Goal: Information Seeking & Learning: Understand process/instructions

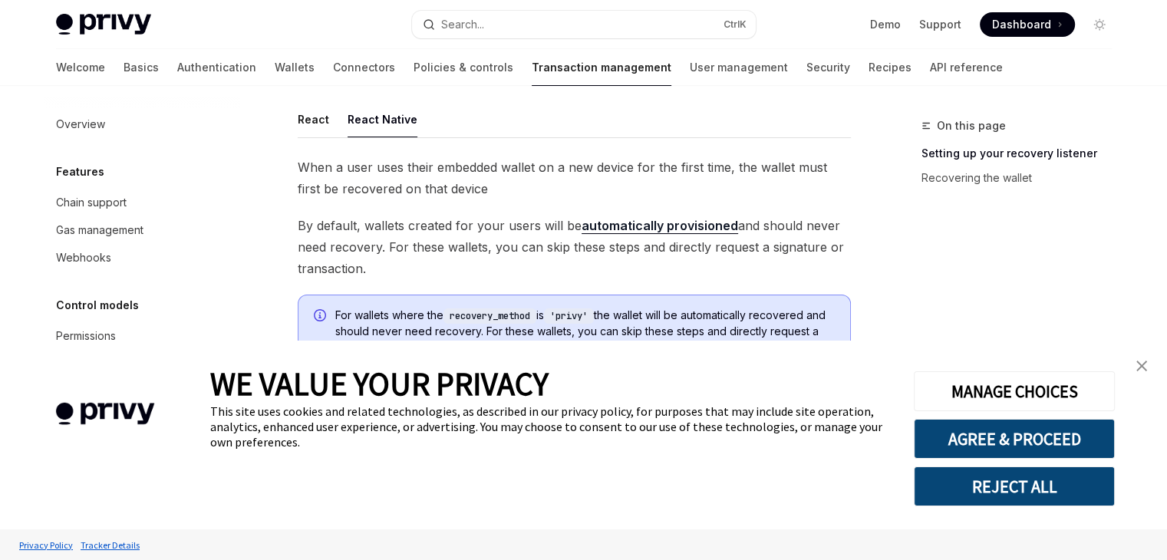
type textarea "*"
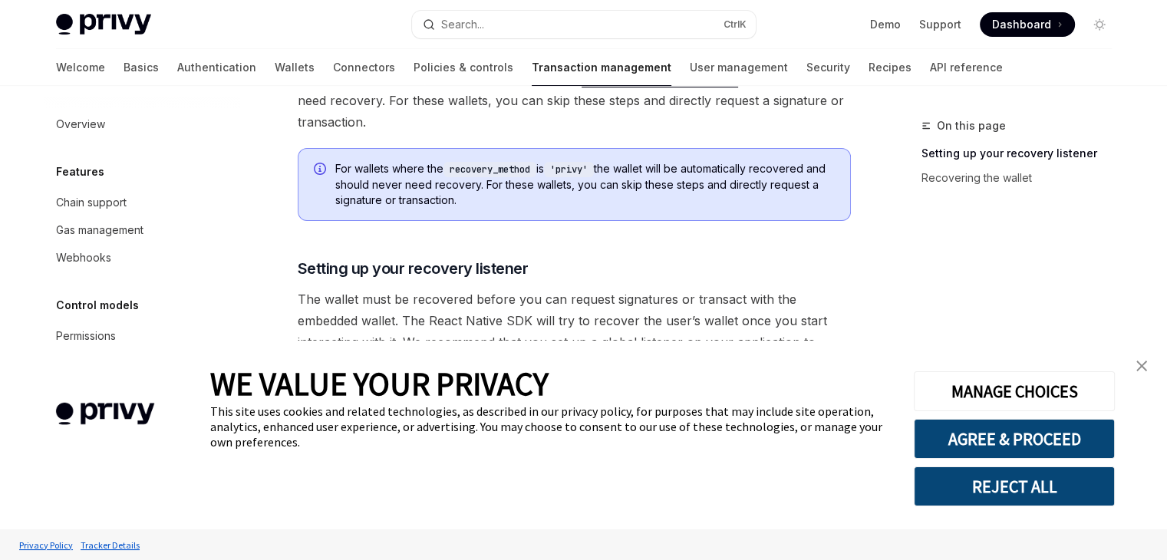
scroll to position [299, 0]
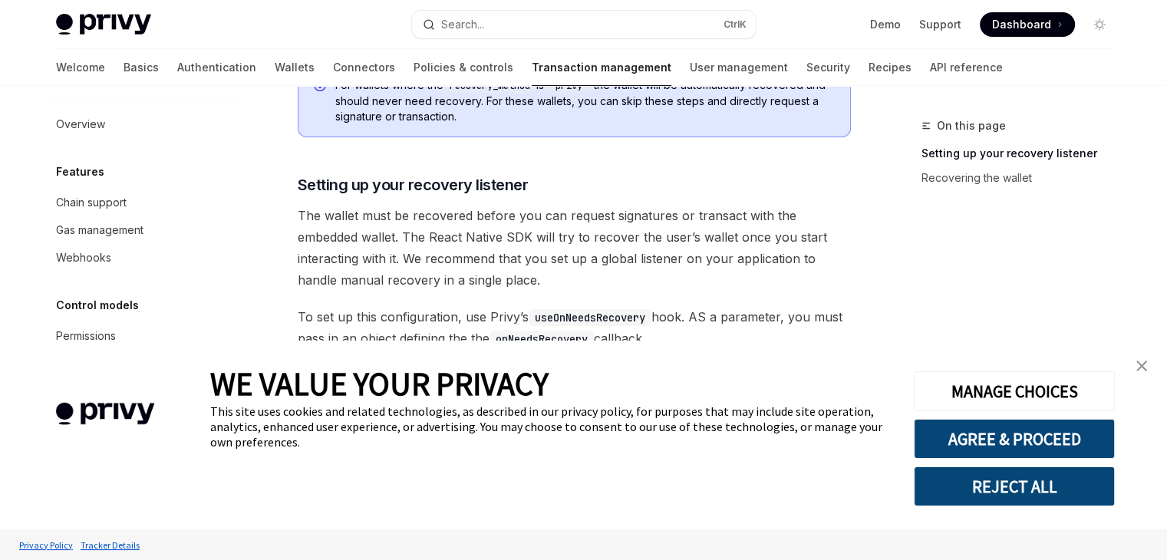
click at [1144, 368] on img "close banner" at bounding box center [1141, 366] width 11 height 11
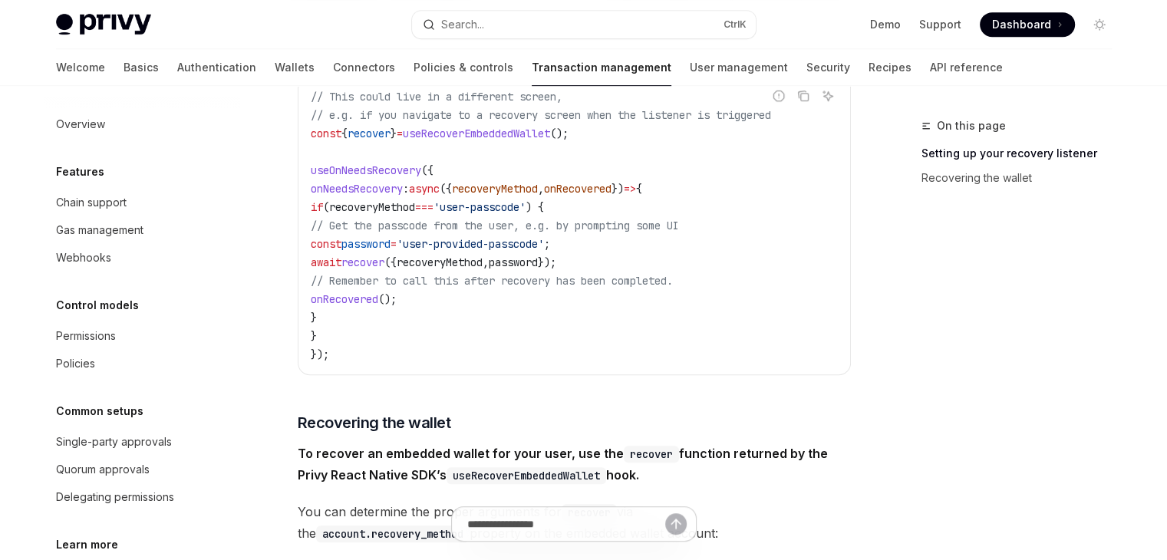
scroll to position [759, 0]
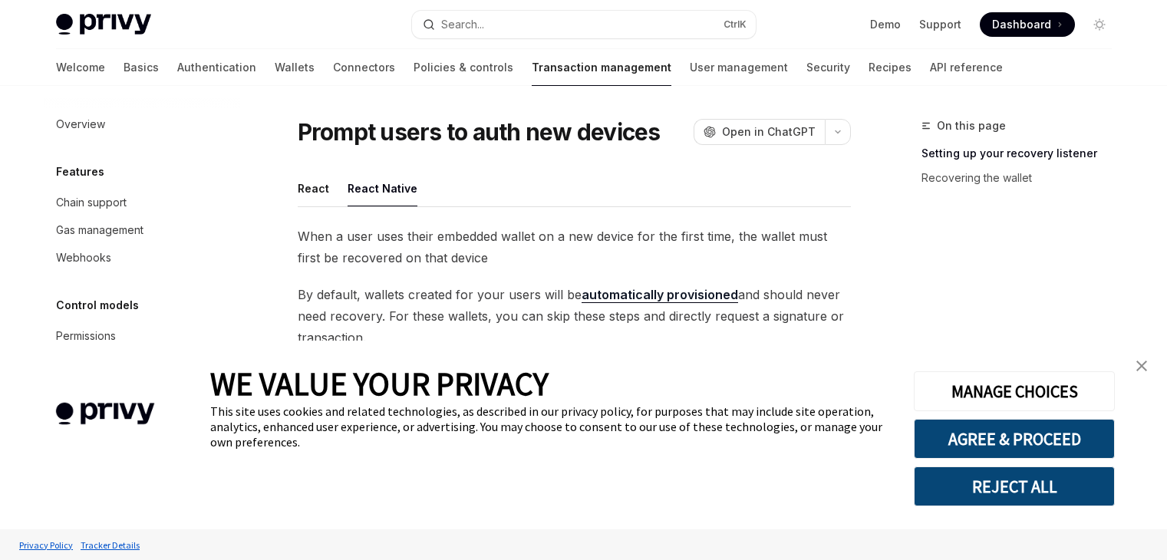
type textarea "*"
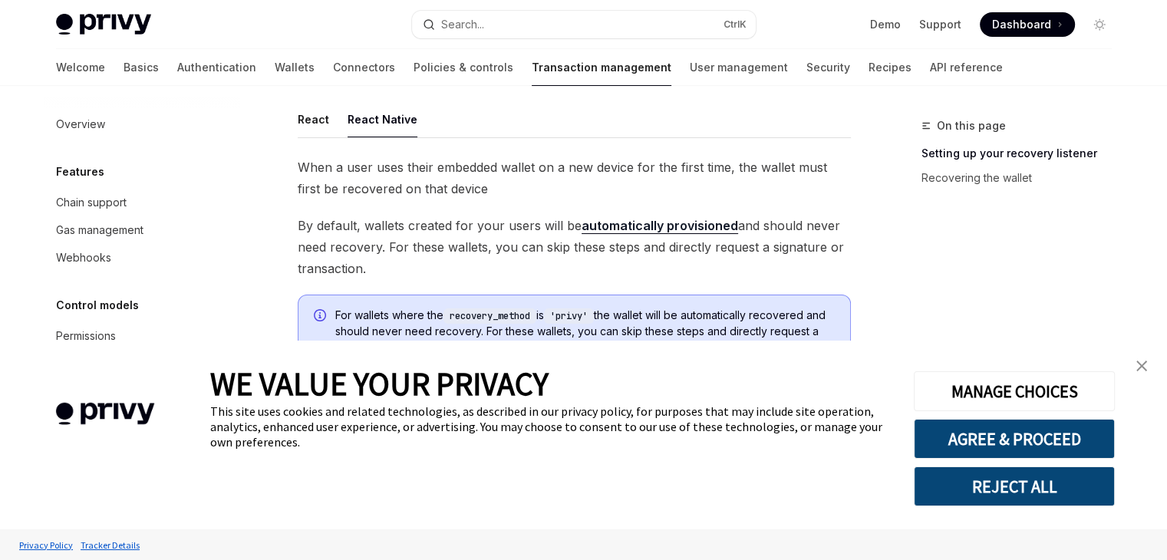
click at [1140, 366] on img "close banner" at bounding box center [1141, 366] width 11 height 11
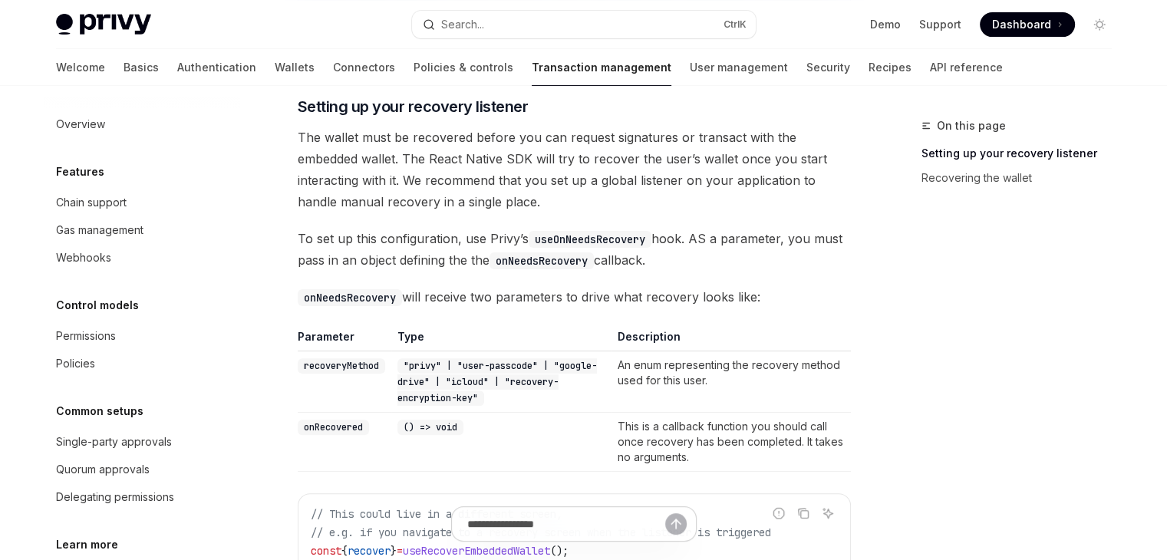
scroll to position [453, 0]
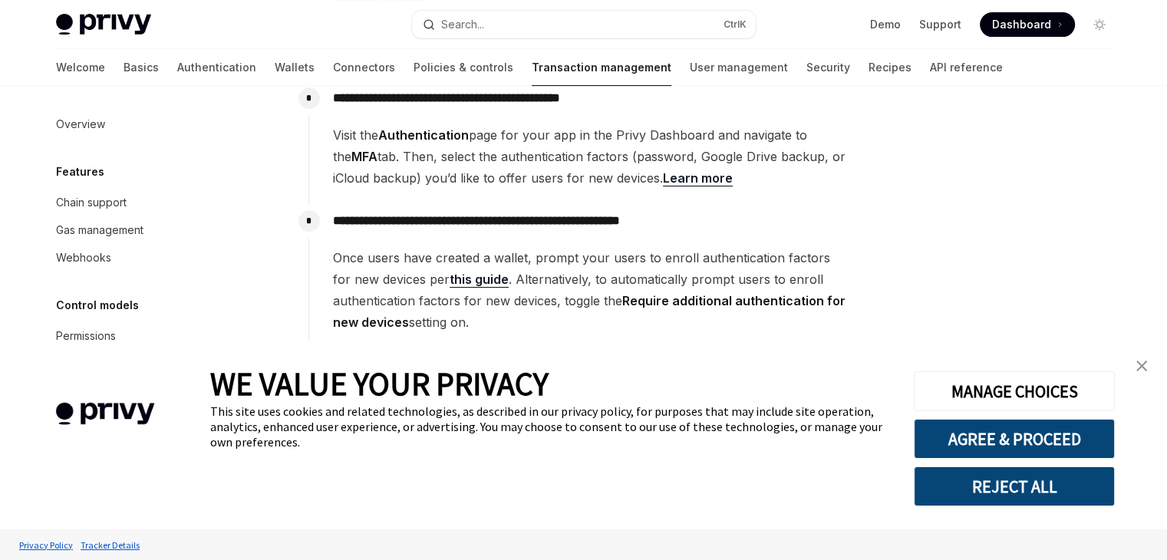
scroll to position [460, 0]
click at [701, 198] on div "**********" at bounding box center [579, 142] width 542 height 123
click at [449, 280] on link "this guide" at bounding box center [478, 280] width 59 height 16
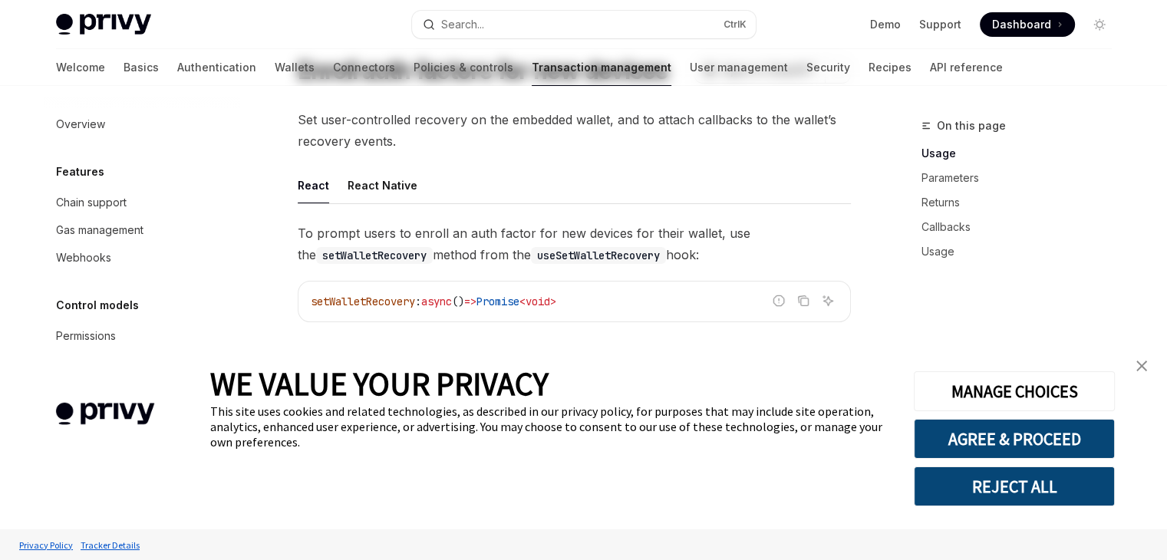
scroll to position [77, 0]
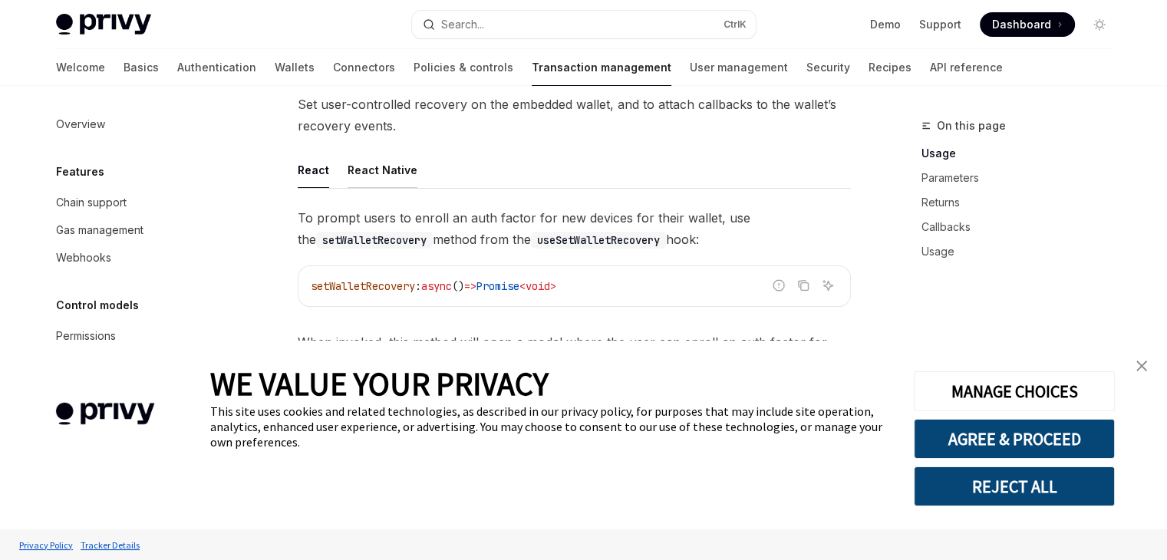
click at [389, 176] on button "React Native" at bounding box center [382, 170] width 70 height 36
type textarea "*"
click at [1141, 369] on img "close banner" at bounding box center [1141, 366] width 11 height 11
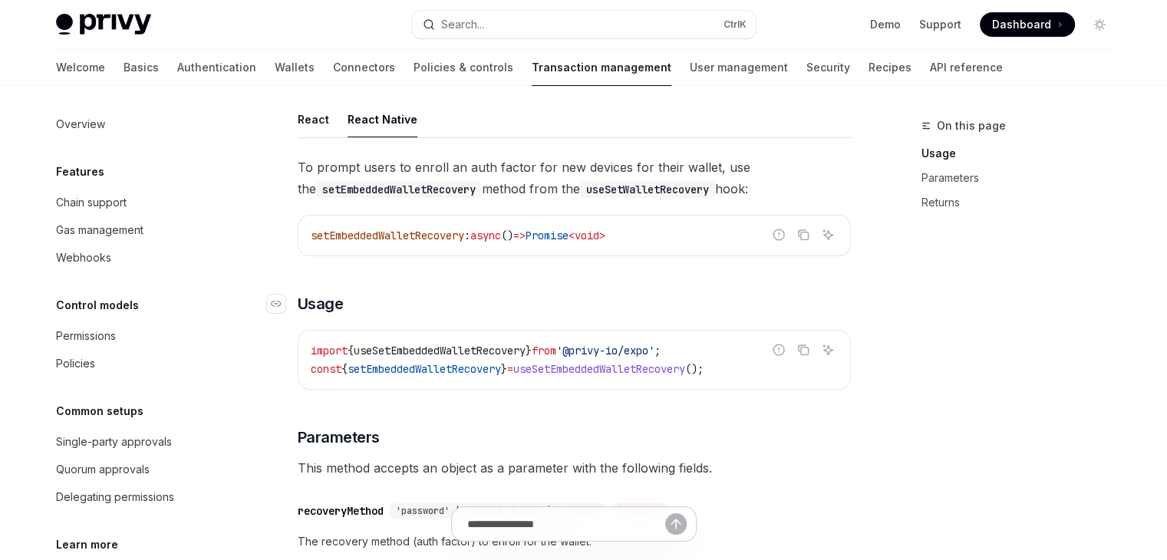
scroll to position [153, 0]
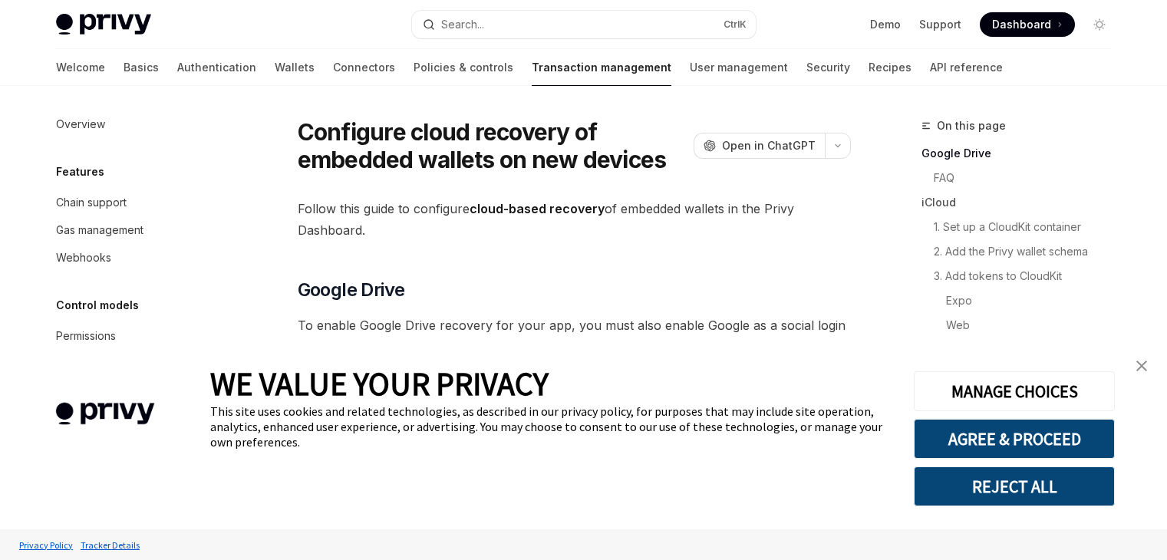
type textarea "*"
